Goal: Transaction & Acquisition: Purchase product/service

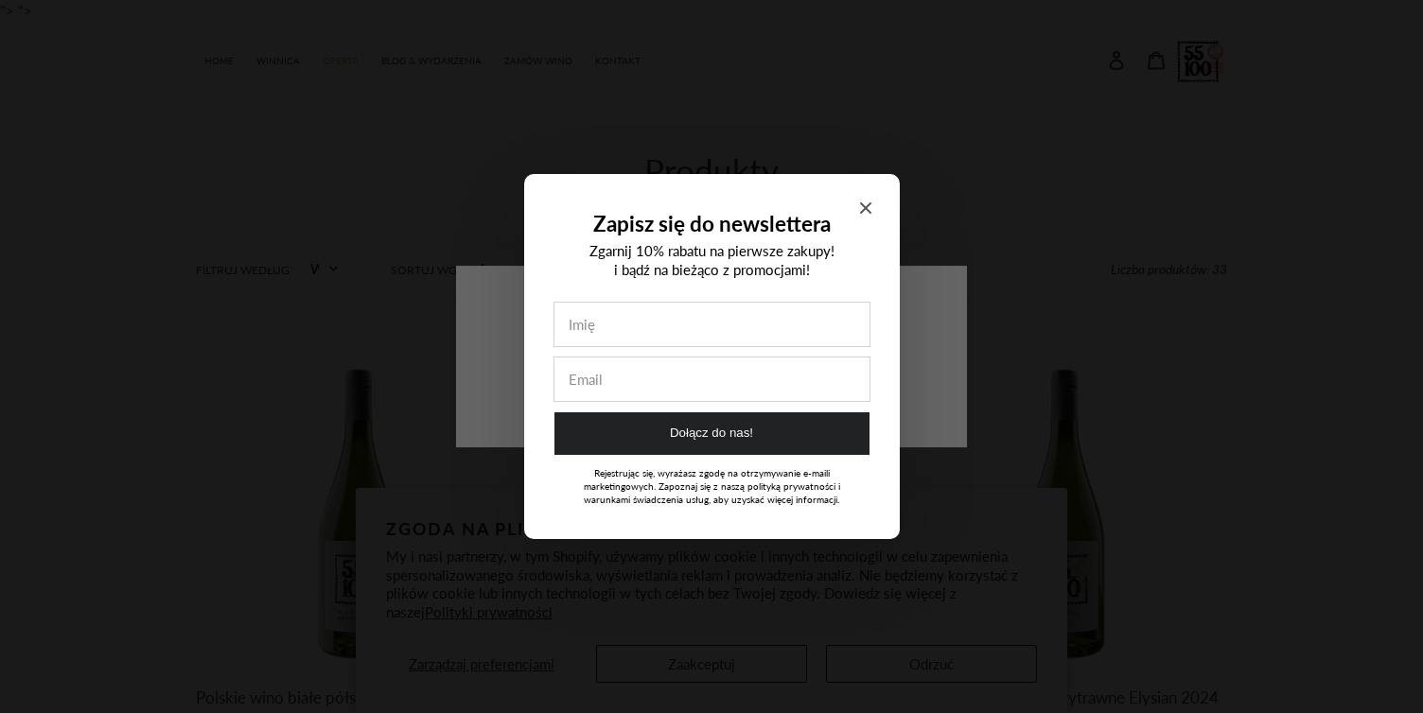
click at [866, 209] on icon "Close modal" at bounding box center [864, 207] width 11 height 11
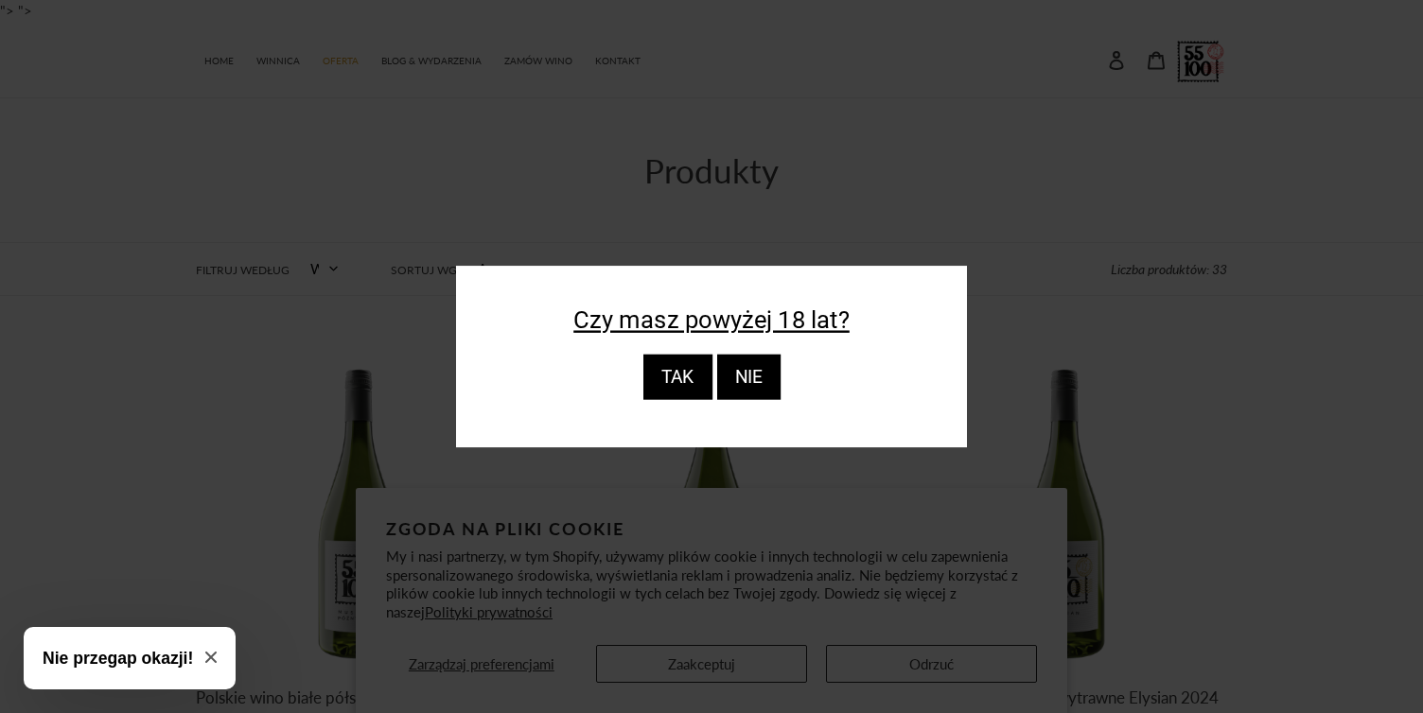
click at [678, 382] on div "TAK" at bounding box center [676, 377] width 69 height 45
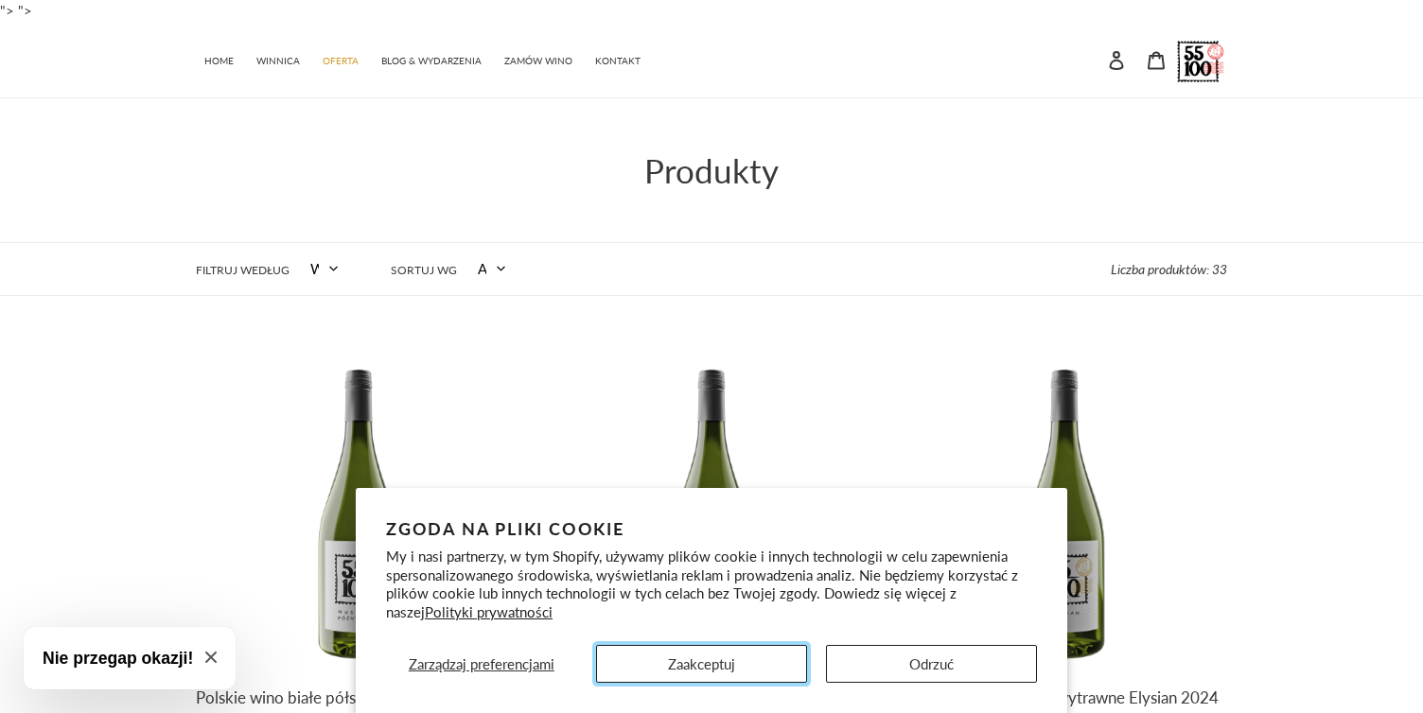
click at [698, 659] on button "Zaakceptuj" at bounding box center [701, 664] width 211 height 38
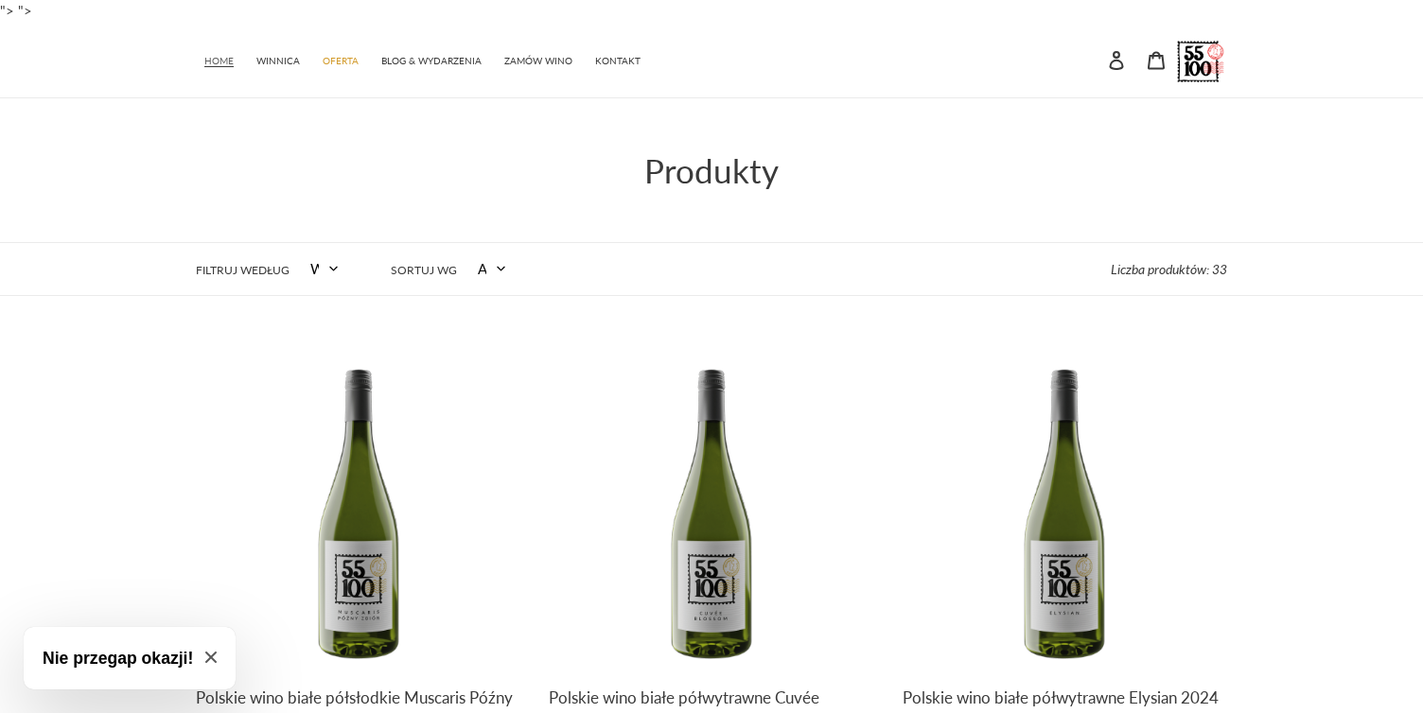
click at [221, 56] on span "HOME" at bounding box center [218, 61] width 29 height 12
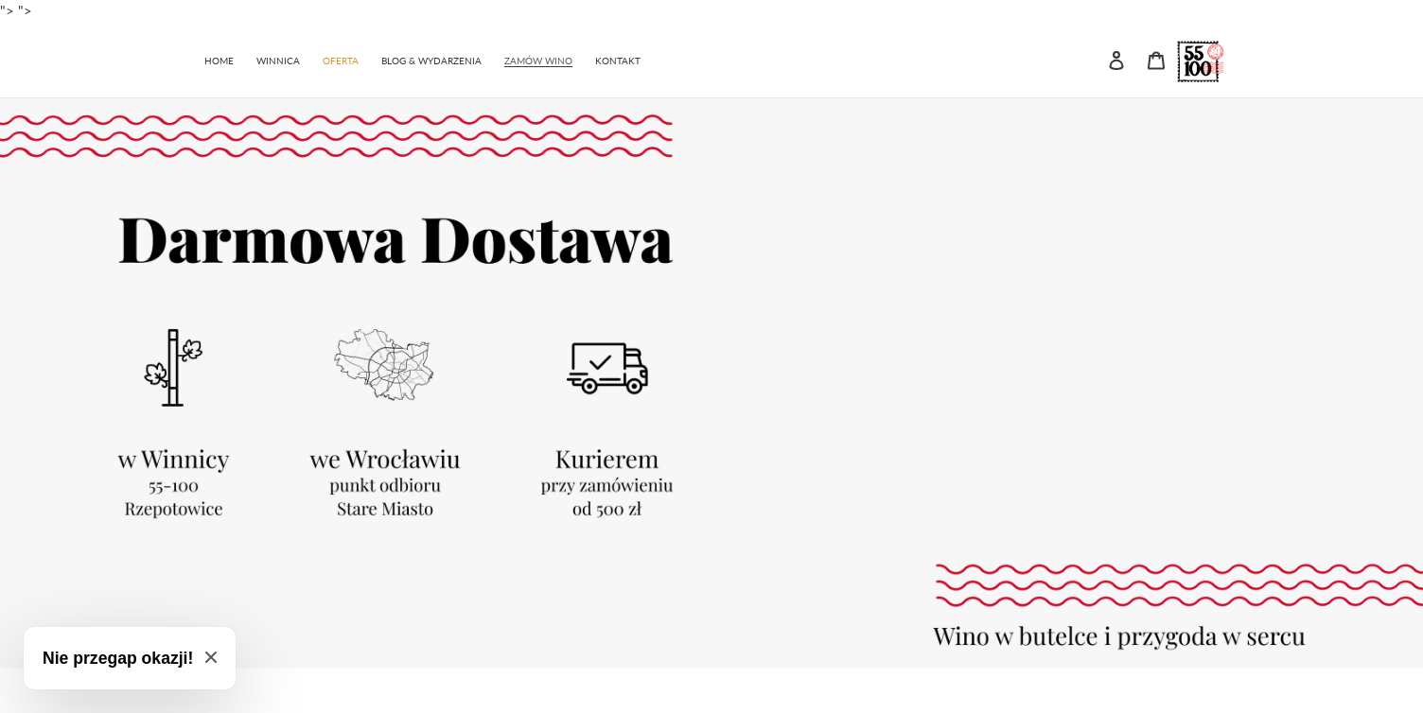
click at [526, 59] on span "ZAMÓW WINO" at bounding box center [538, 61] width 68 height 12
click at [343, 62] on span "OFERTA" at bounding box center [341, 61] width 36 height 12
click at [542, 52] on link "ZAMÓW WINO" at bounding box center [538, 58] width 87 height 27
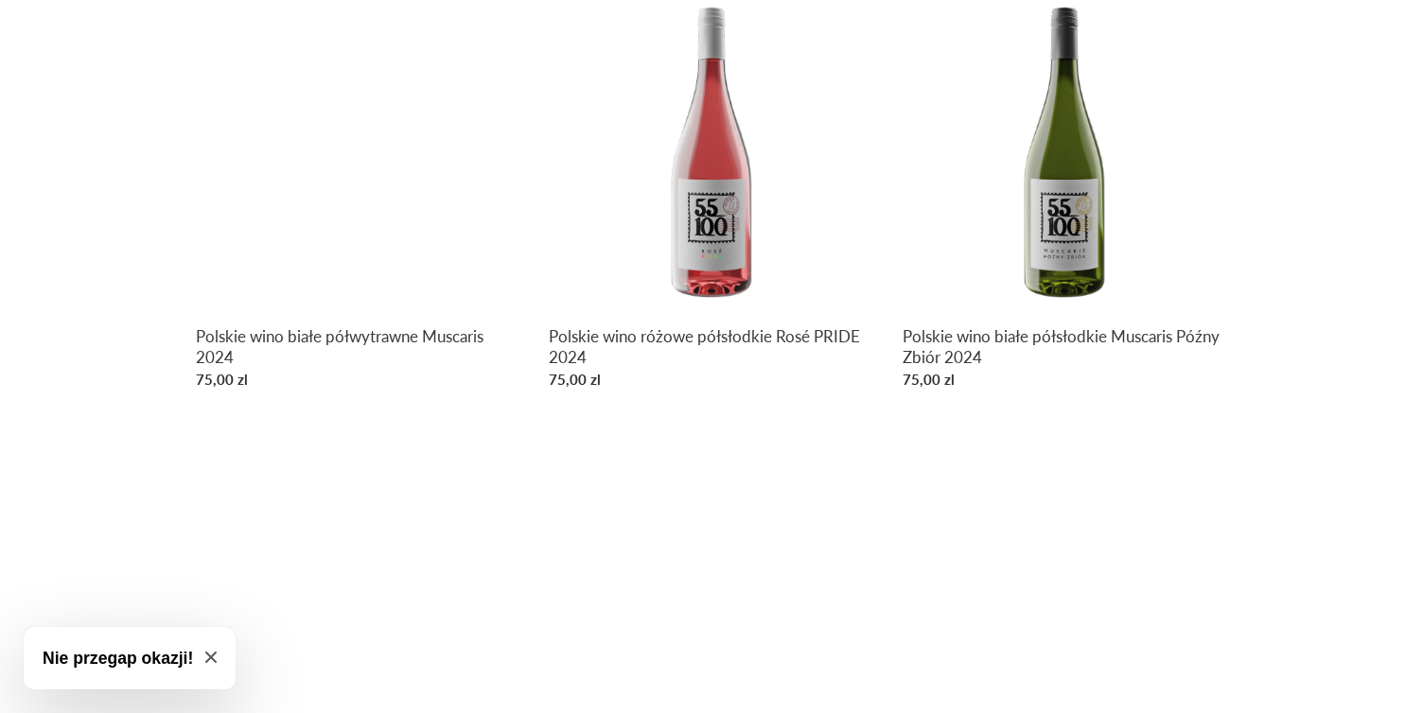
scroll to position [868, 0]
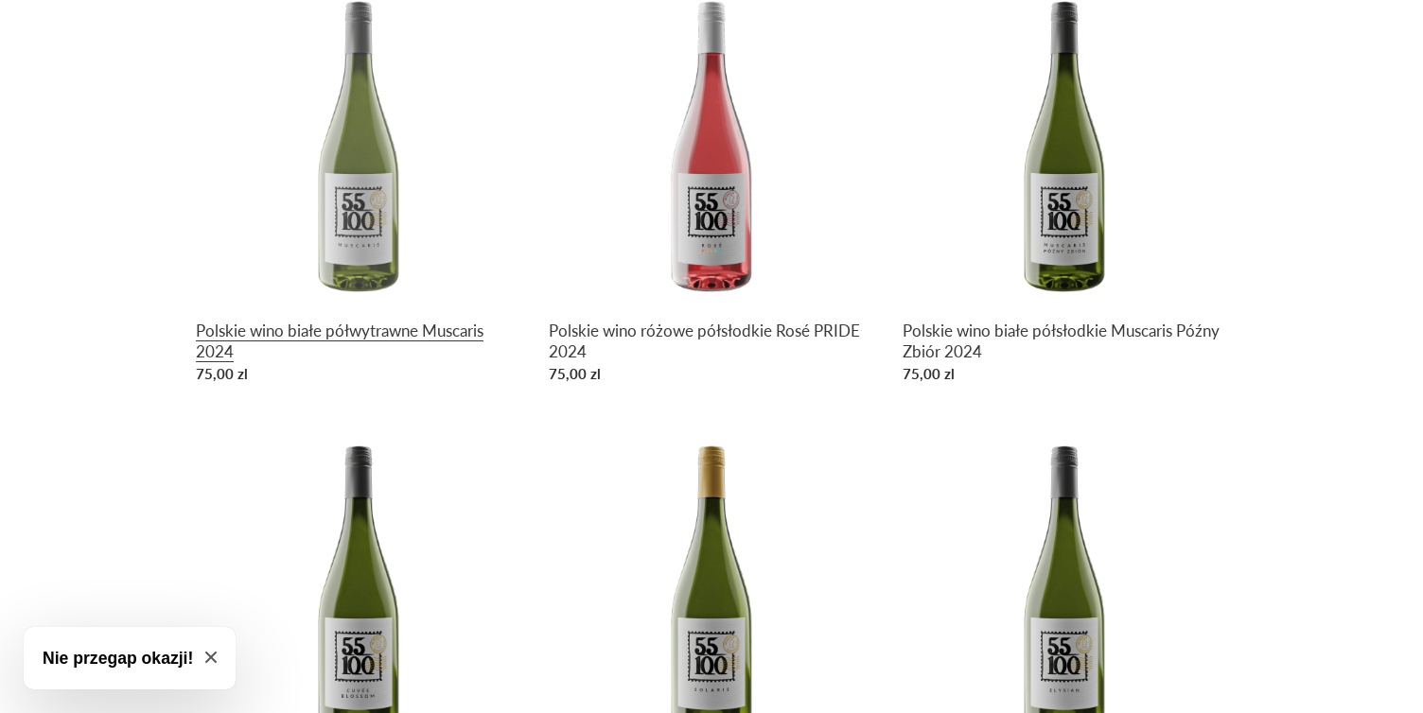
click at [429, 332] on link "Polskie wino białe półwytrawne Muscaris 2024" at bounding box center [358, 186] width 325 height 412
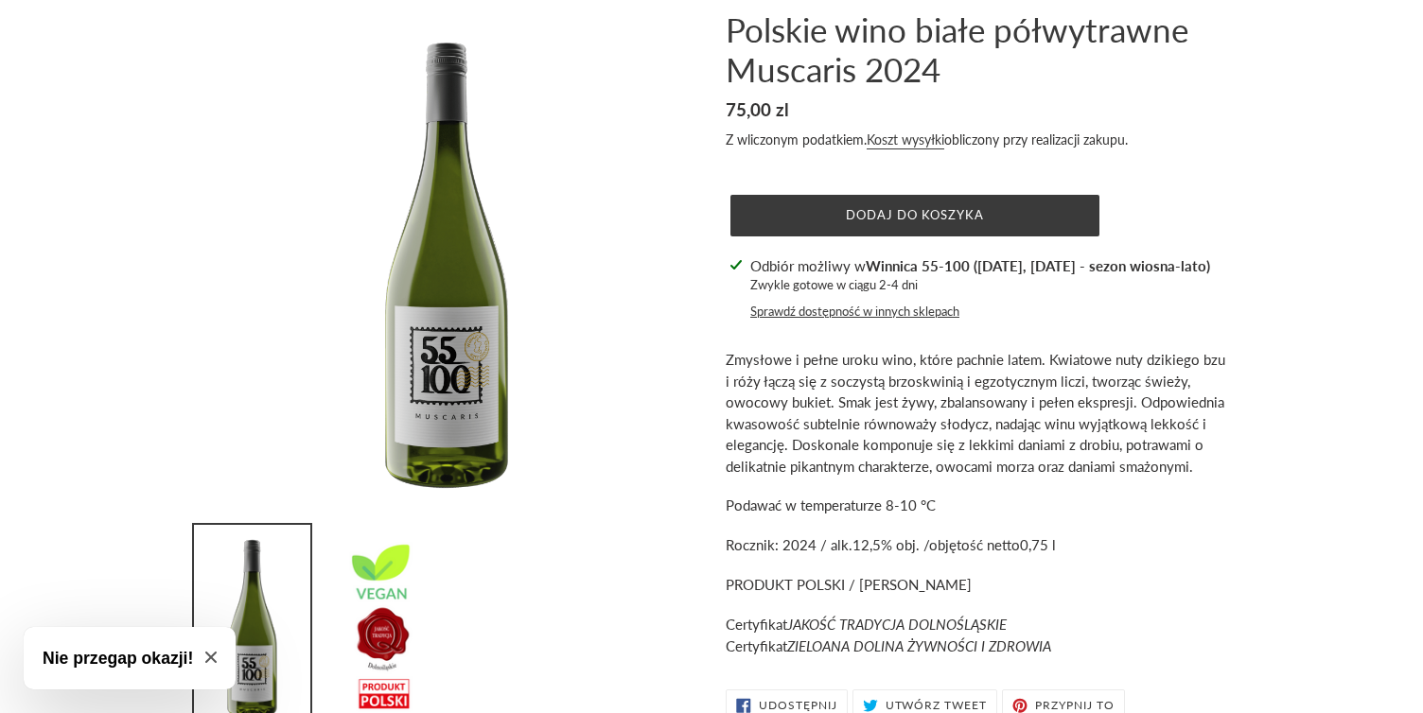
scroll to position [113, 0]
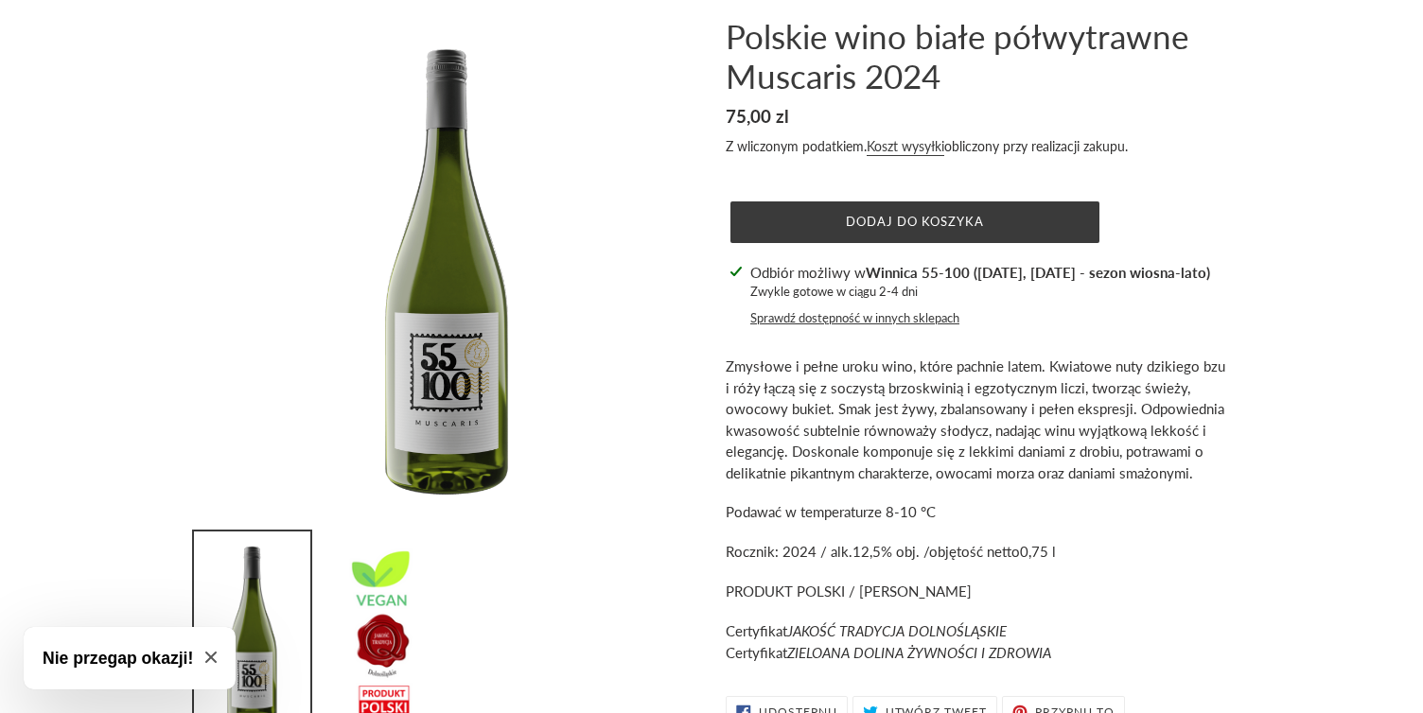
click at [802, 318] on button "Sprawdź dostępność w innych sklepach" at bounding box center [854, 318] width 209 height 19
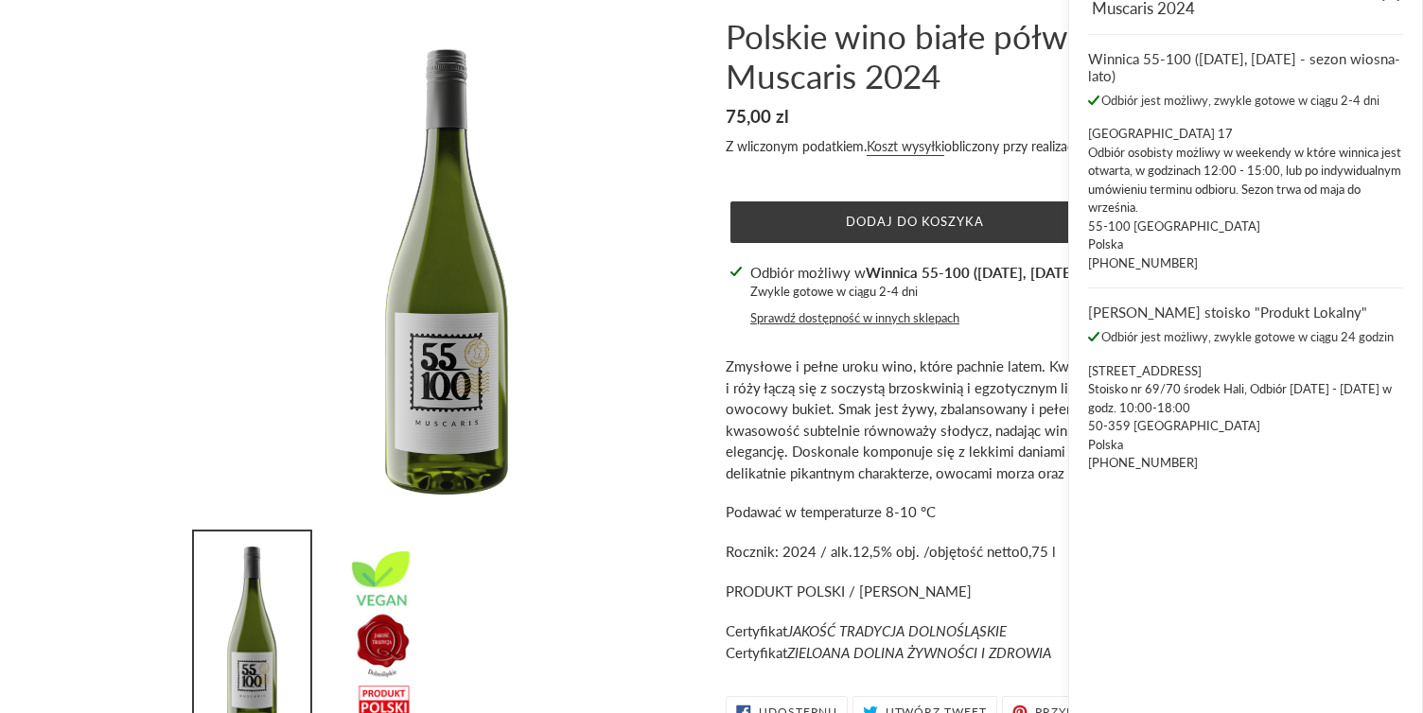
click at [694, 396] on div at bounding box center [432, 381] width 530 height 730
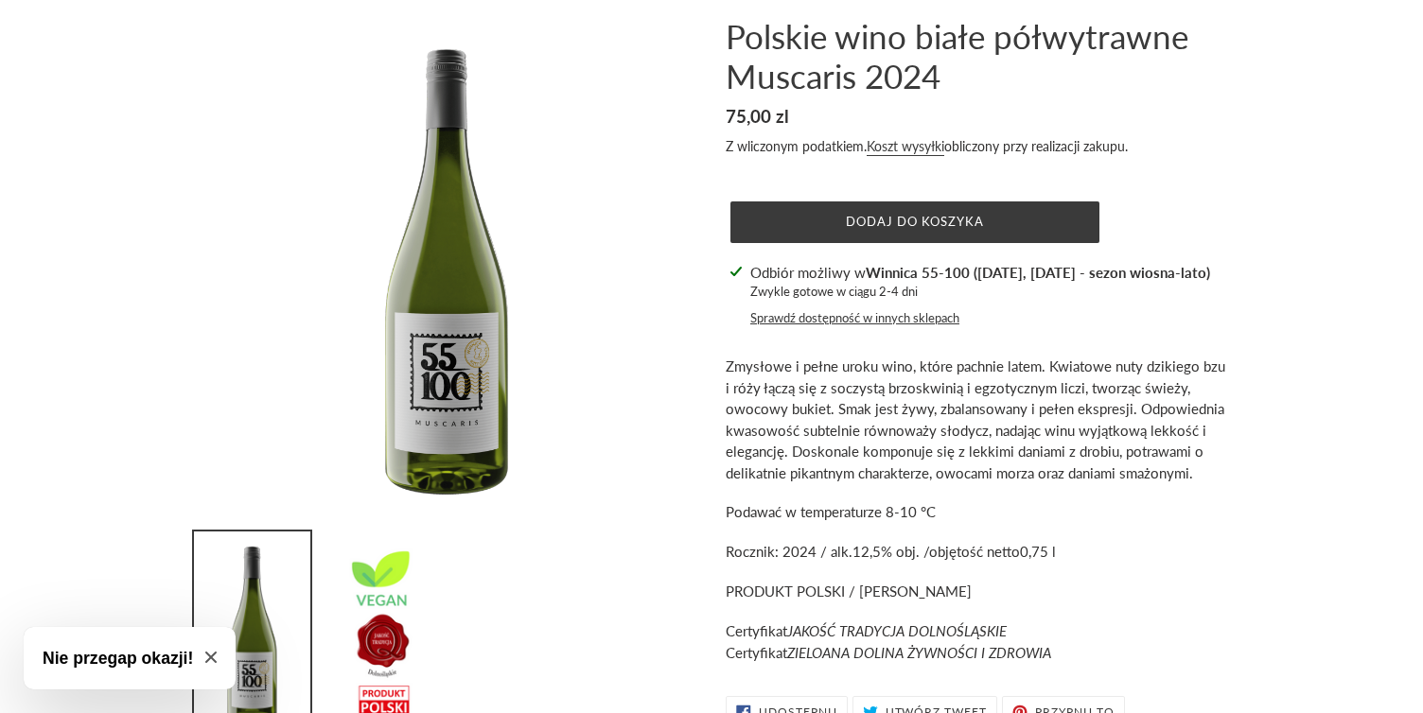
scroll to position [117, 0]
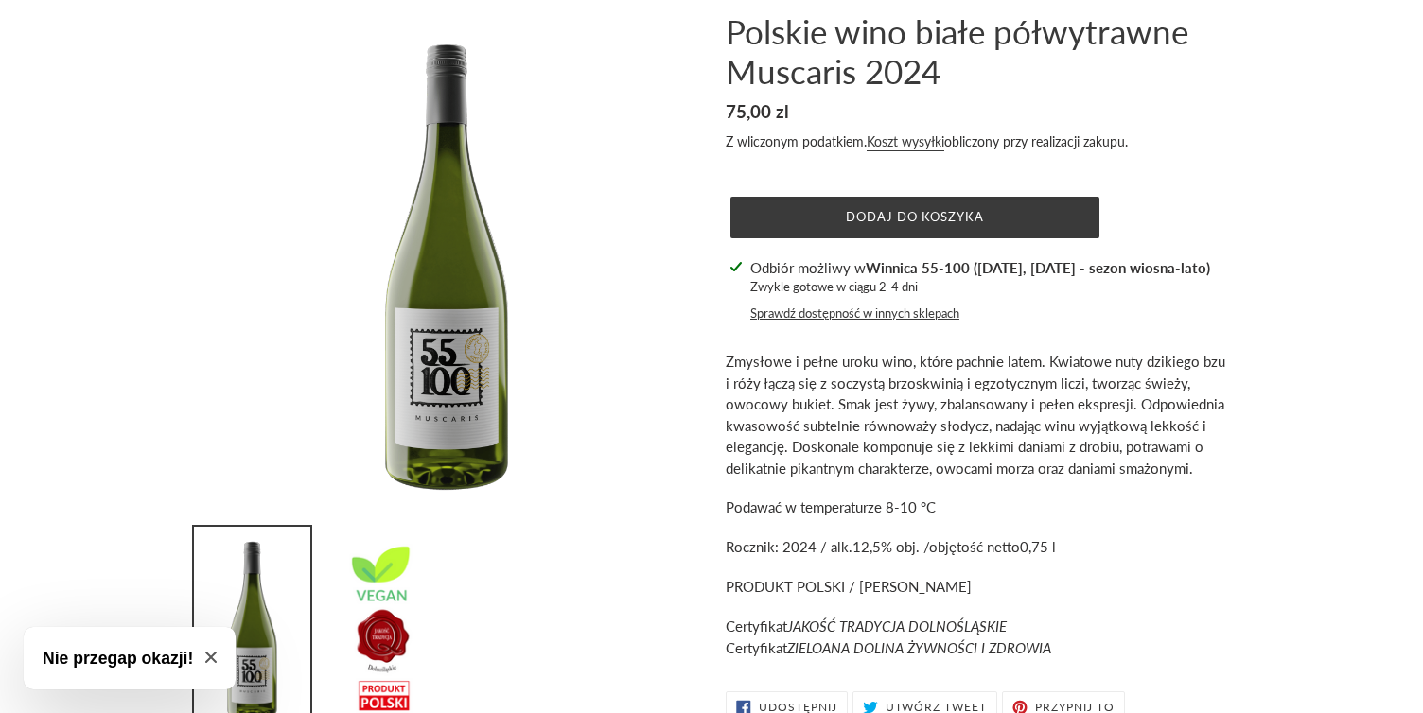
click at [802, 312] on button "Sprawdź dostępność w innych sklepach" at bounding box center [854, 314] width 209 height 19
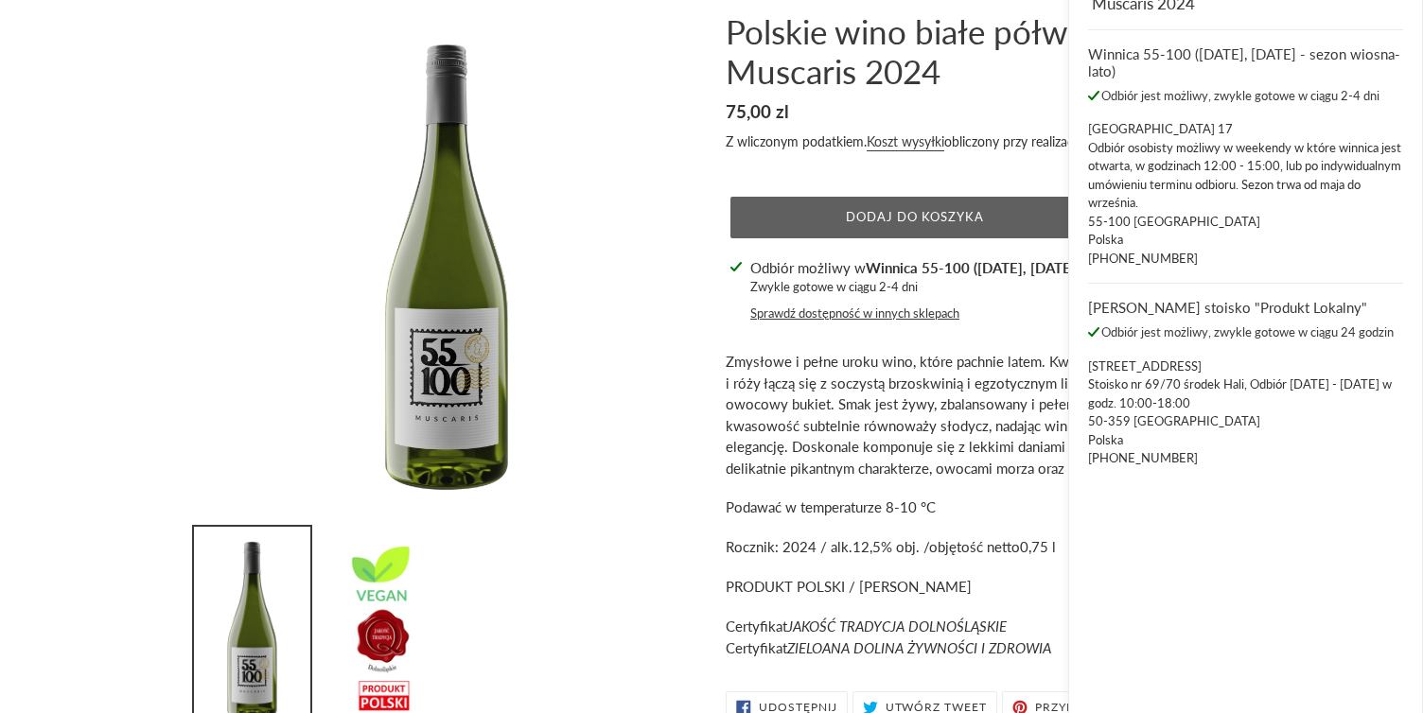
click at [820, 212] on button "Dodaj do koszyka" at bounding box center [914, 218] width 369 height 42
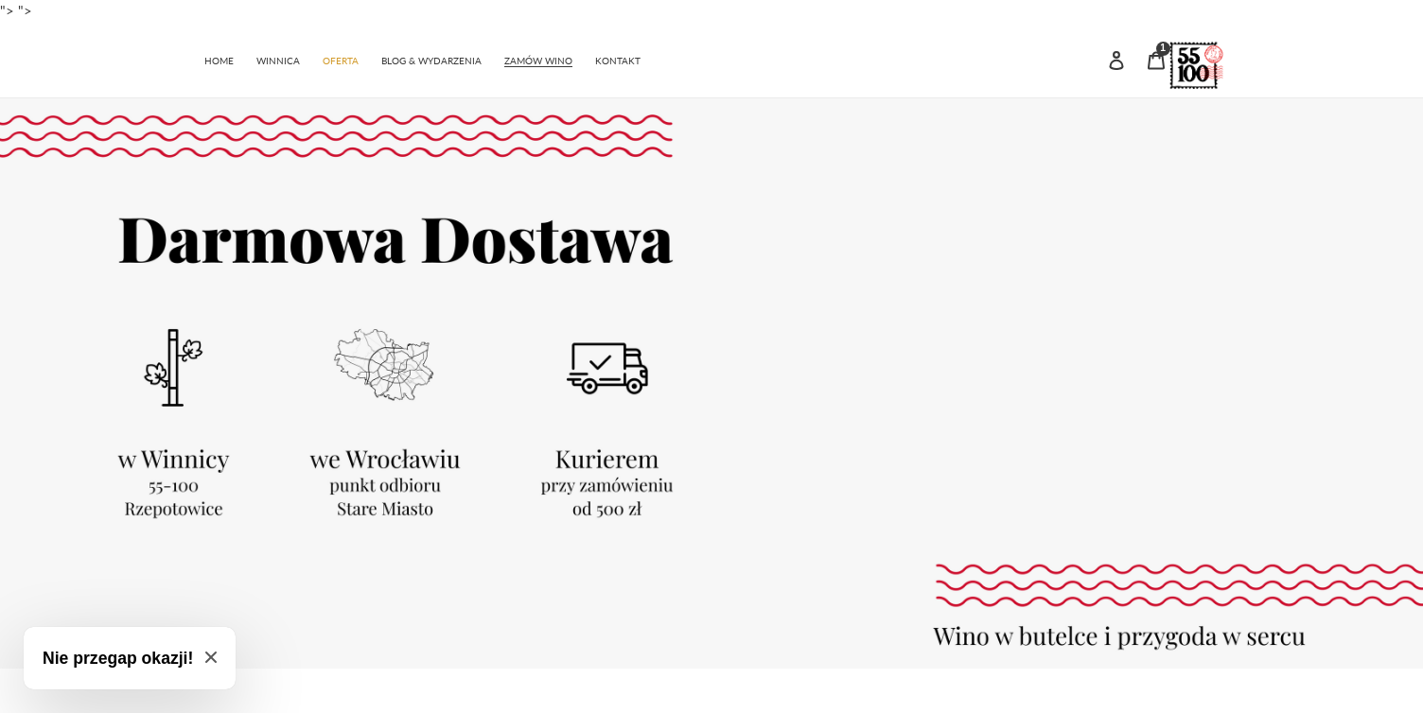
scroll to position [868, 0]
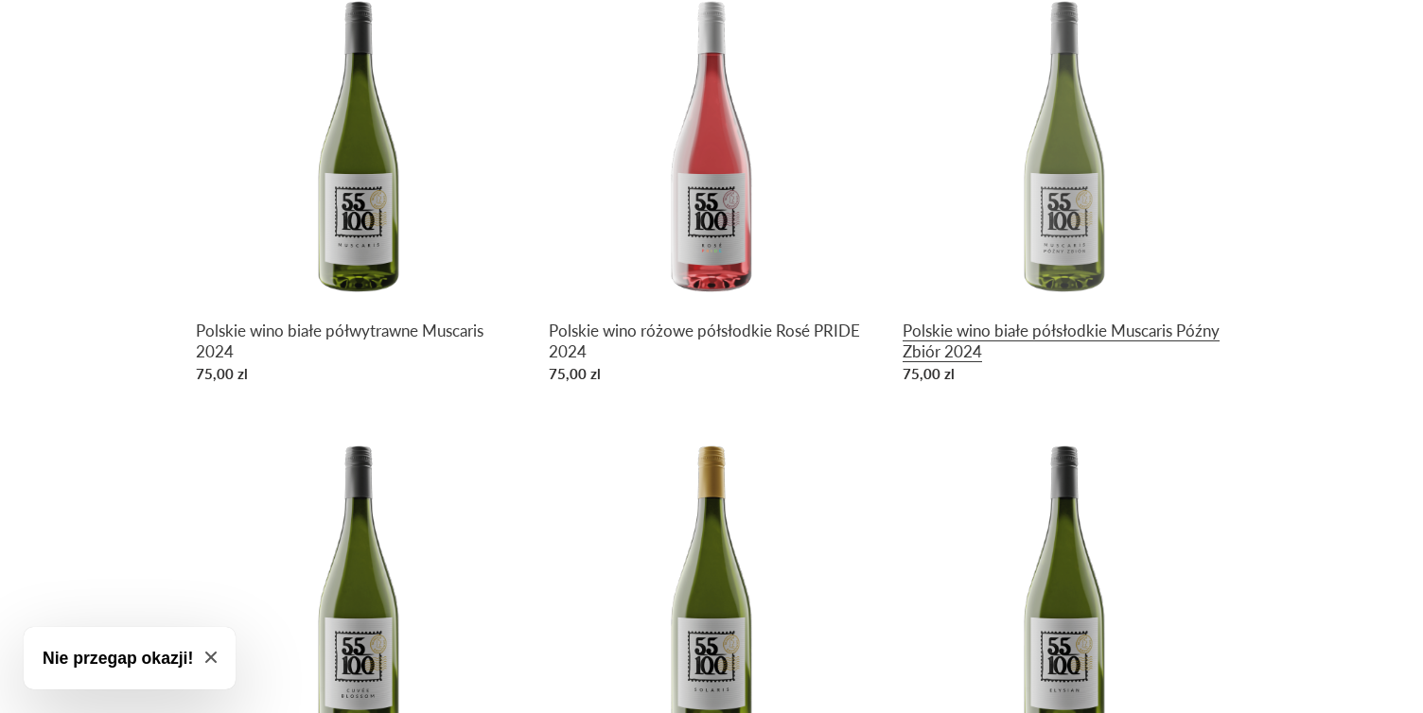
click at [941, 348] on link "Polskie wino białe półsłodkie Muscaris Późny Zbiór 2024" at bounding box center [1065, 186] width 325 height 412
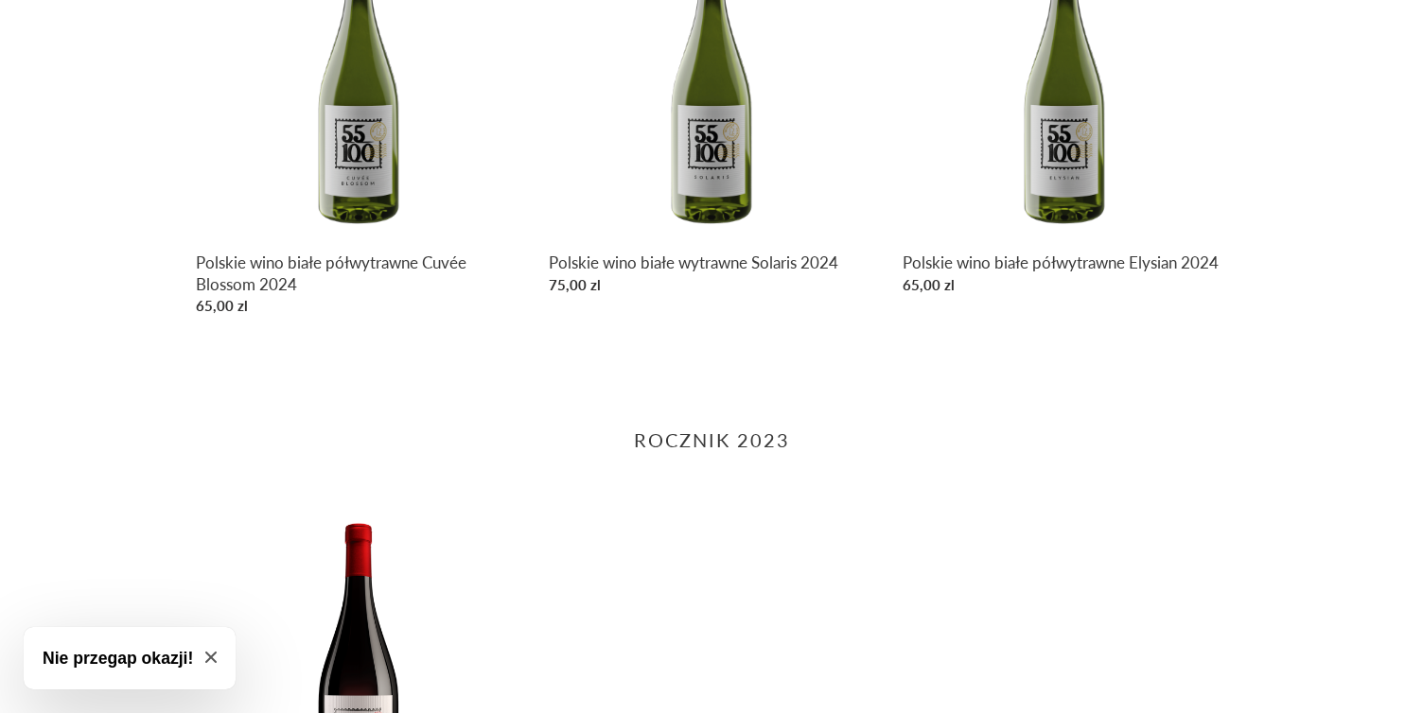
scroll to position [1327, 0]
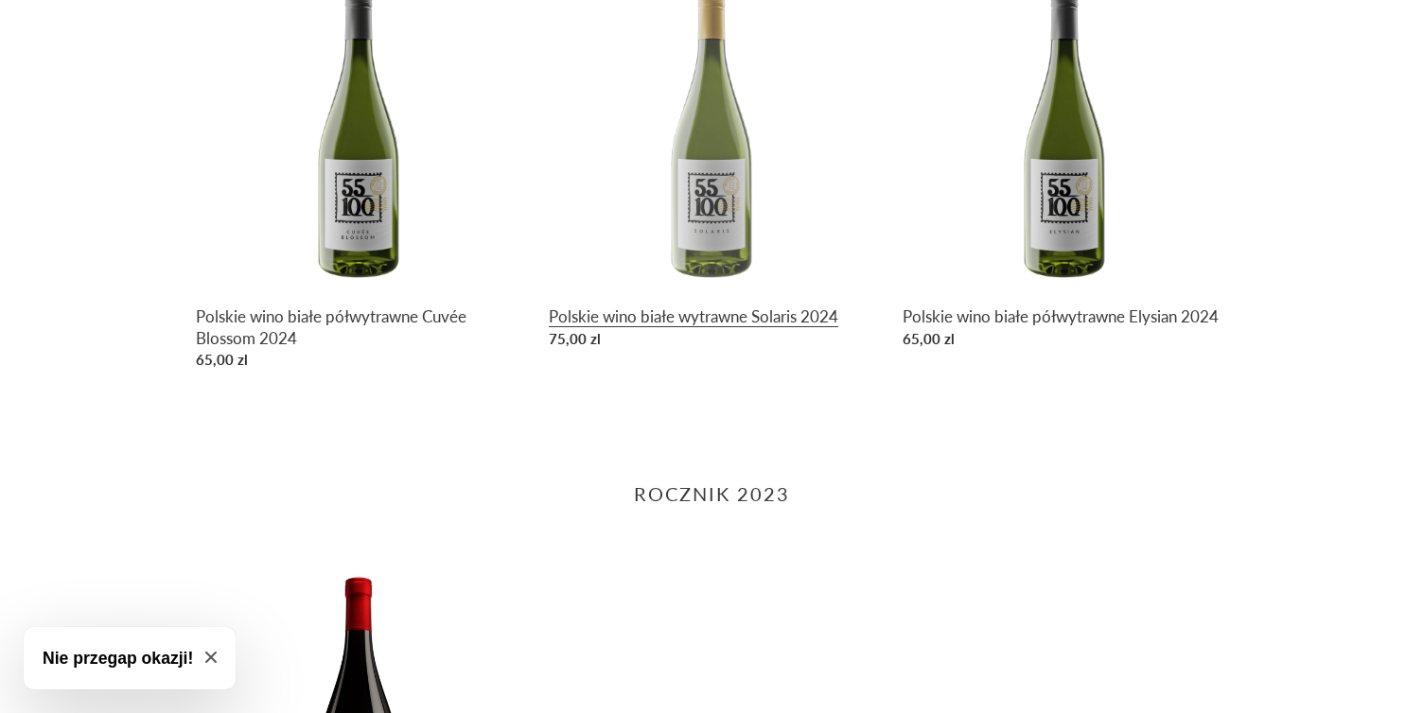
click at [637, 315] on link "Polskie wino białe wytrawne Solaris 2024" at bounding box center [711, 161] width 325 height 391
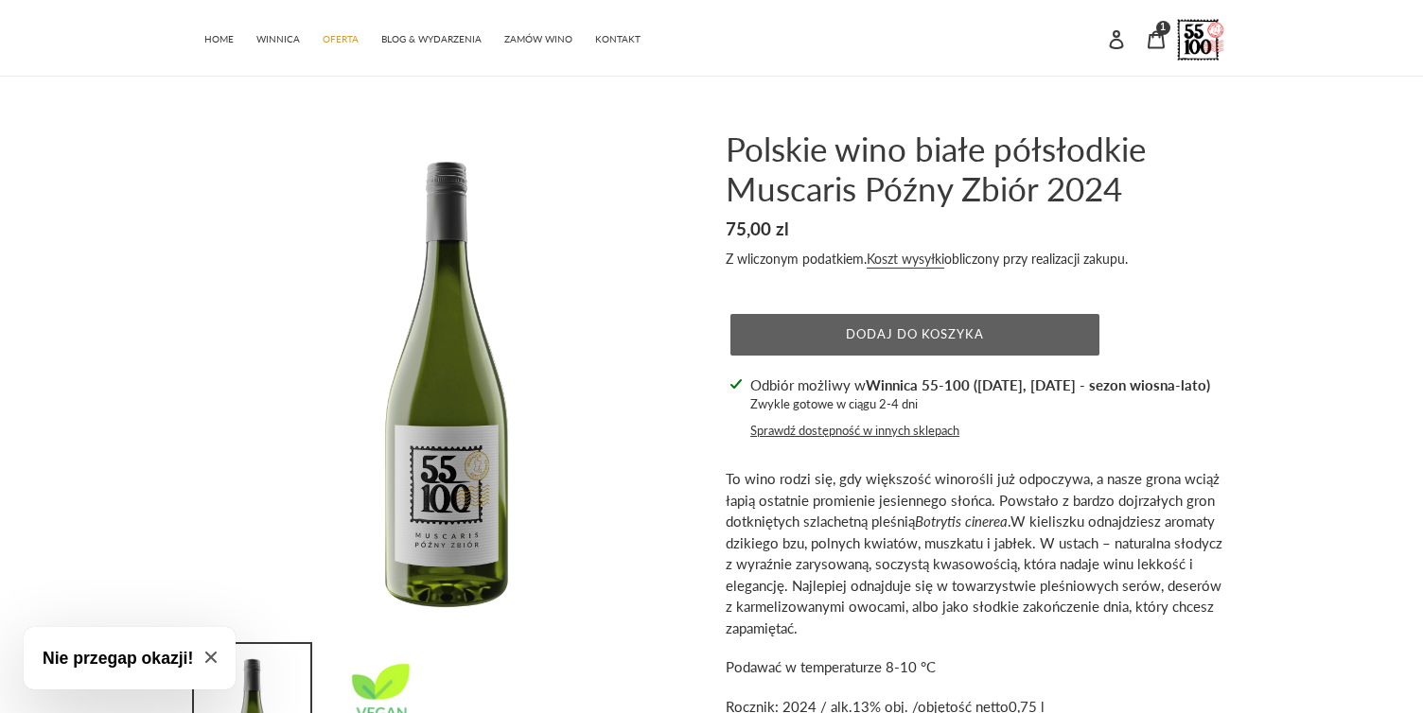
click at [926, 335] on span "Dodaj do koszyka" at bounding box center [915, 333] width 139 height 15
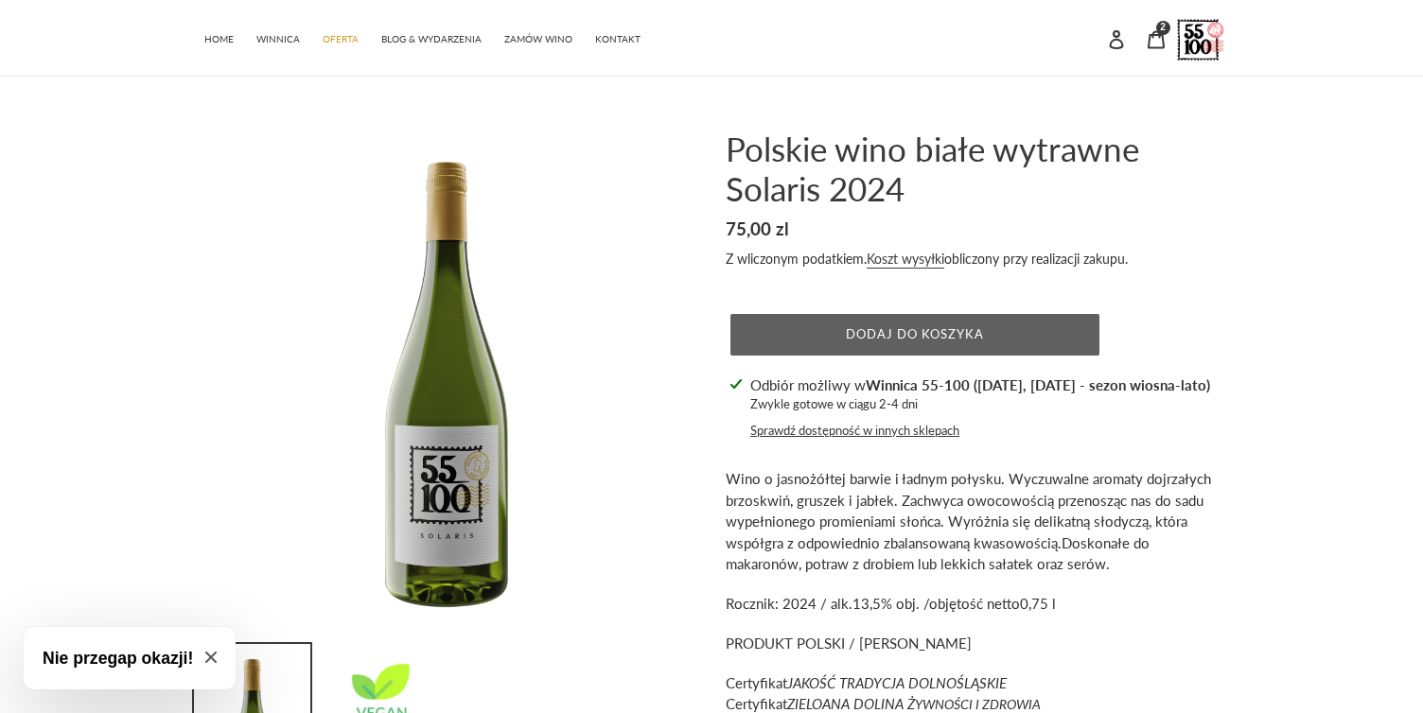
click at [783, 326] on button "Dodaj do koszyka" at bounding box center [914, 335] width 369 height 42
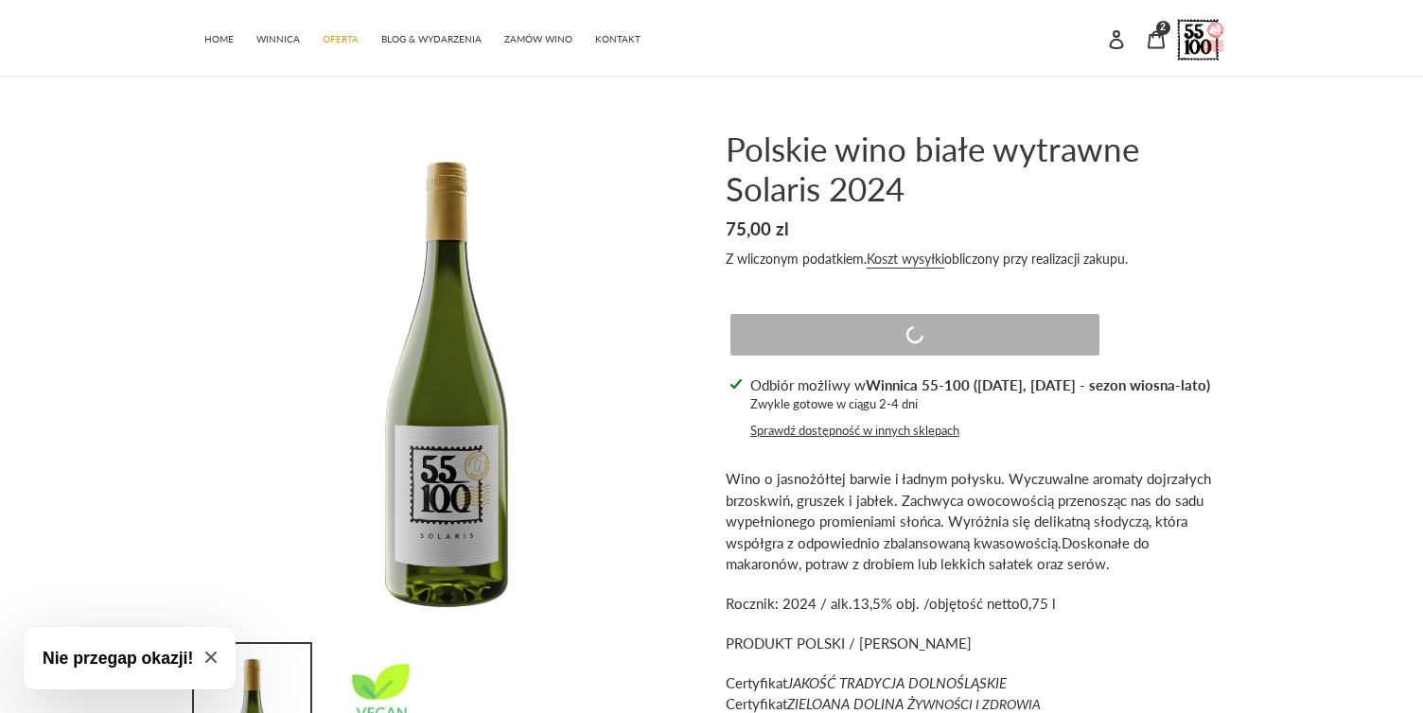
click at [783, 326] on button "Dodaj do koszyka" at bounding box center [914, 335] width 369 height 42
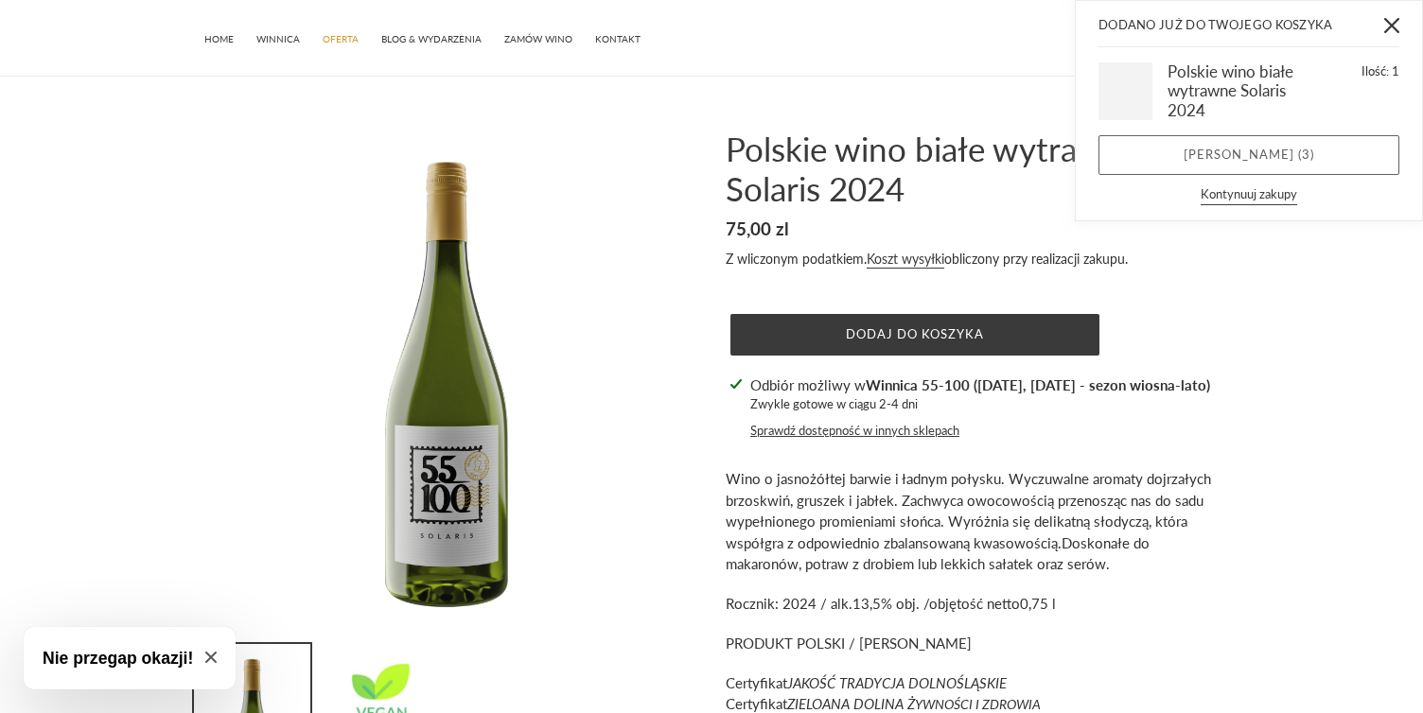
click at [1143, 142] on link "Zobacz koszyk ( 3 )" at bounding box center [1249, 155] width 301 height 40
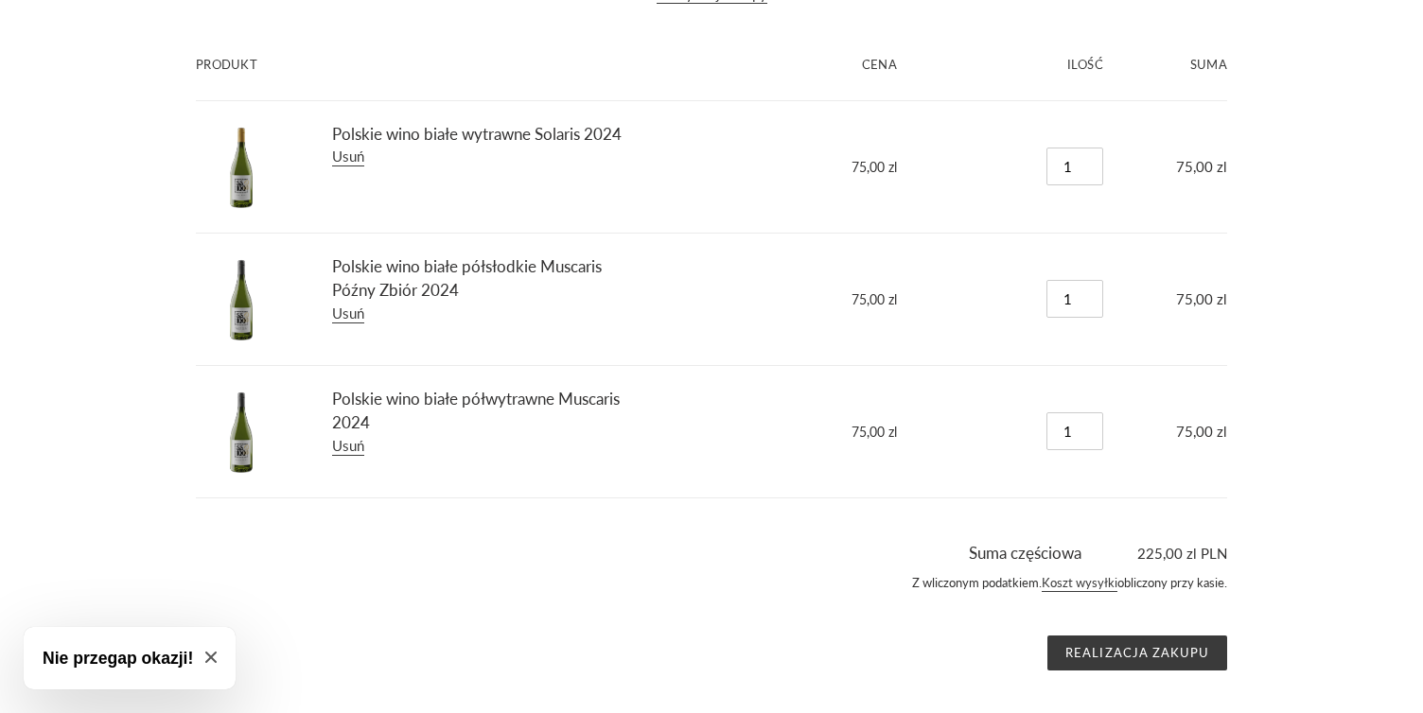
scroll to position [227, 0]
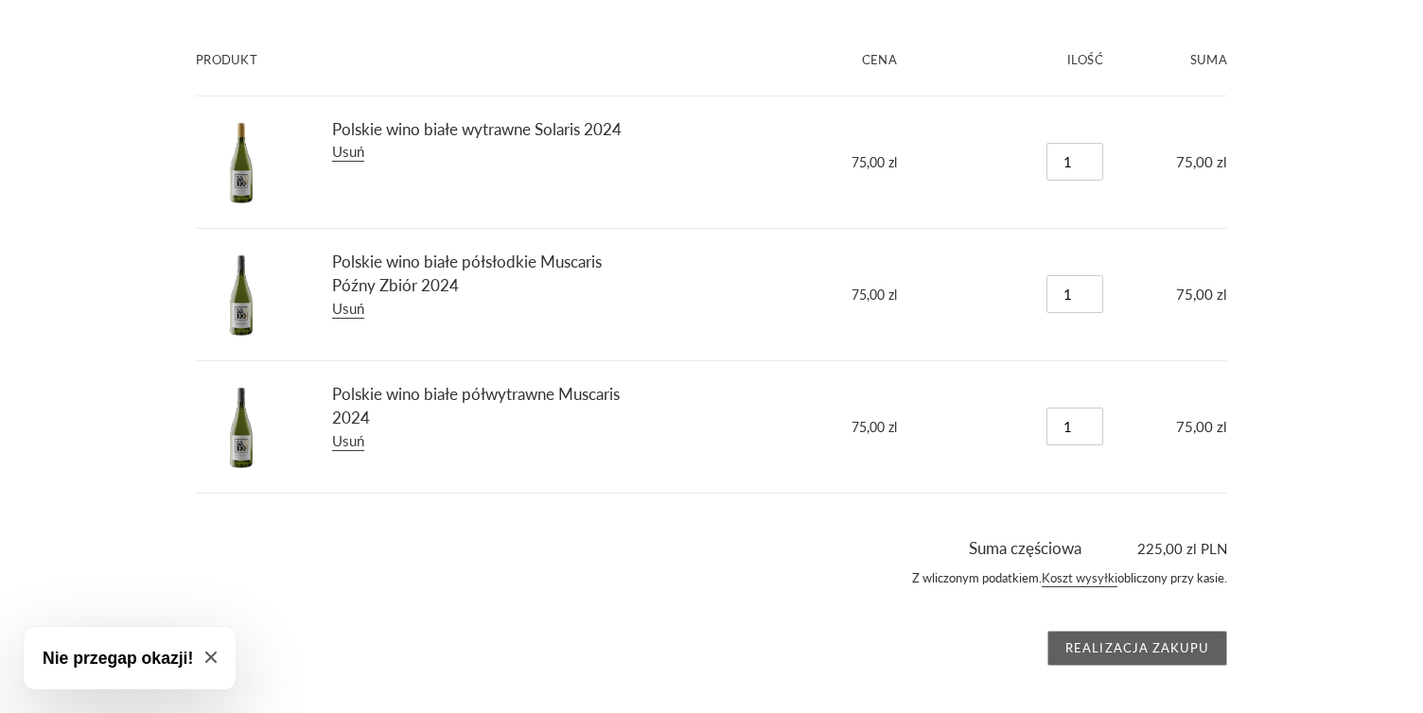
click at [1145, 649] on input "Realizacja zakupu" at bounding box center [1137, 649] width 180 height 36
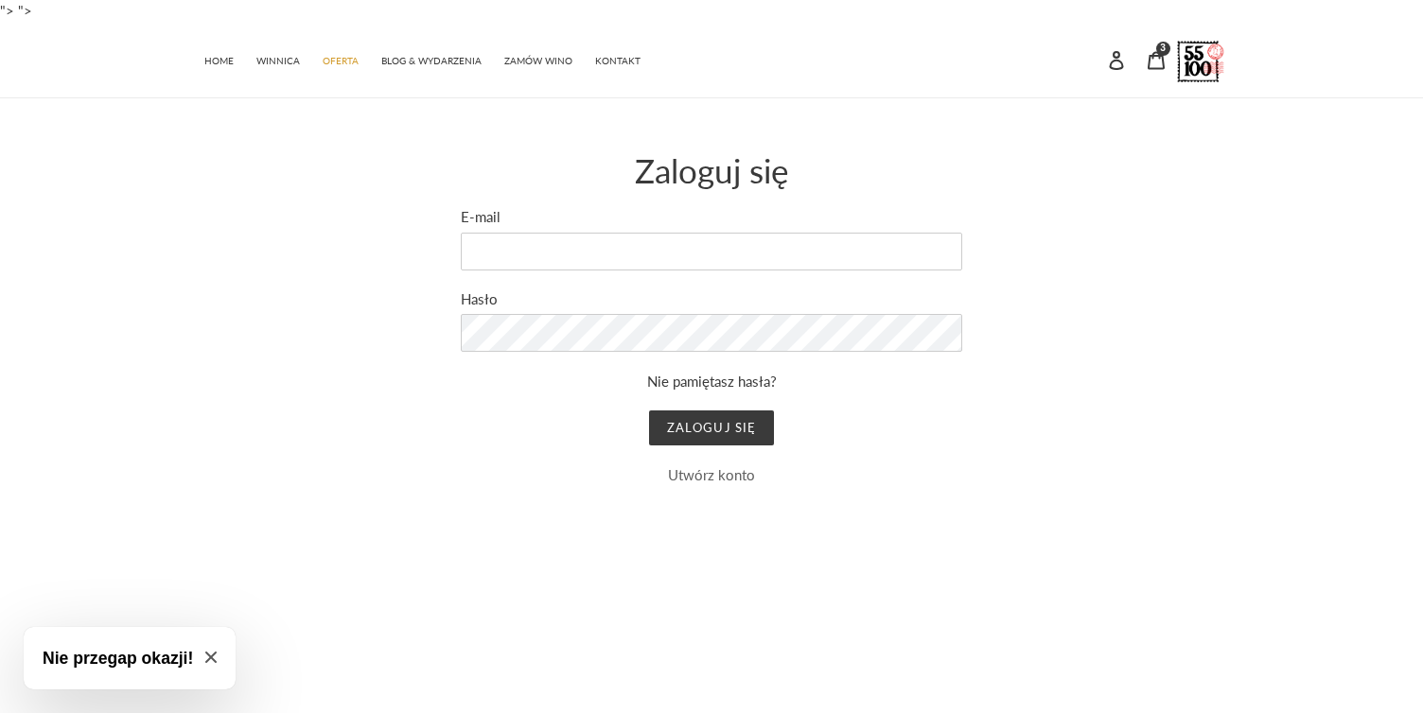
click at [727, 467] on link "Utwórz konto" at bounding box center [711, 474] width 87 height 17
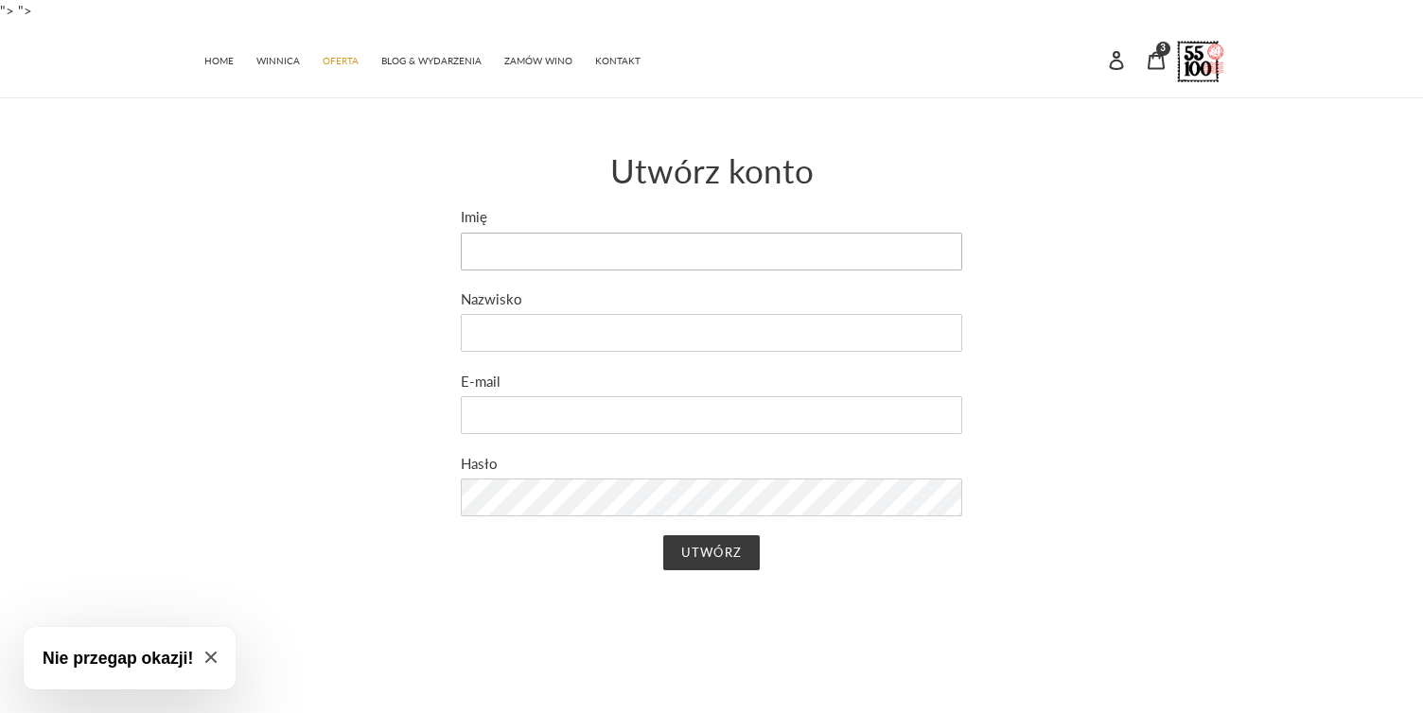
click at [618, 251] on input "Imię" at bounding box center [711, 252] width 501 height 38
click at [589, 239] on input "Imię" at bounding box center [711, 252] width 501 height 38
type input "Maciej"
type input "Budziński"
type input "maciej.budzinski@icloud.com"
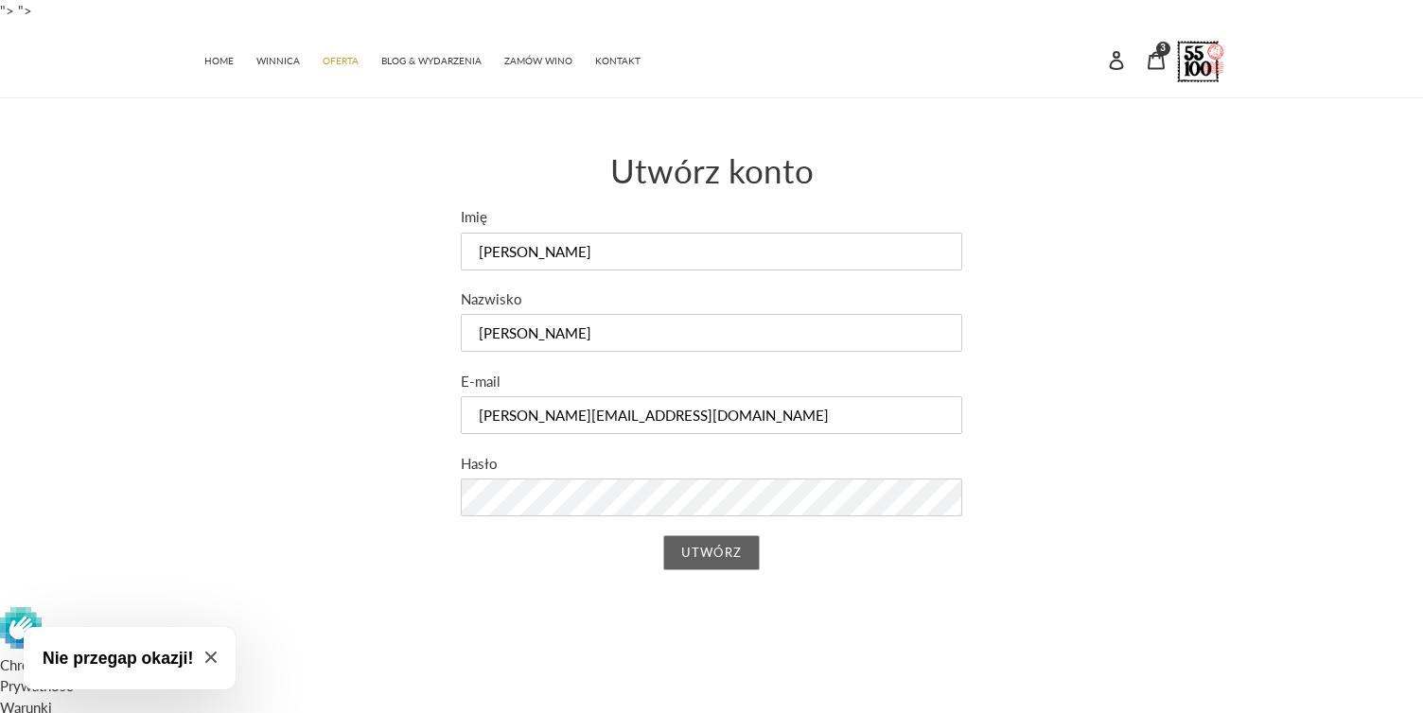
click at [736, 555] on input "Utwórz" at bounding box center [711, 554] width 96 height 36
